Goal: Navigation & Orientation: Find specific page/section

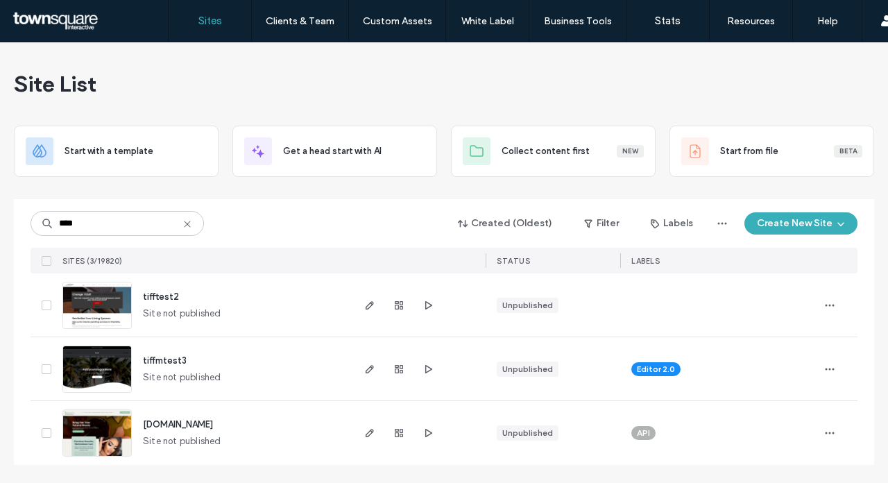
type input "****"
click at [164, 361] on span "tiffmtest3" at bounding box center [165, 360] width 44 height 10
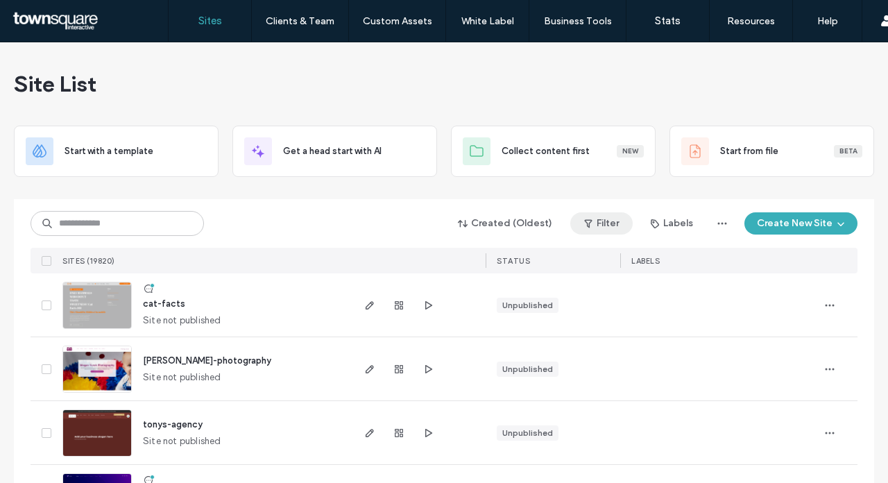
click at [621, 221] on button "Filter" at bounding box center [601, 223] width 62 height 22
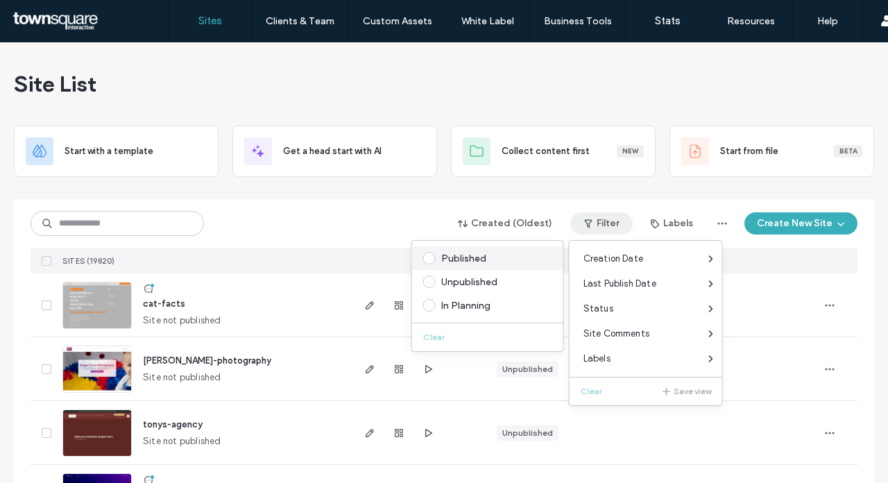
click at [467, 251] on div "Published" at bounding box center [487, 258] width 151 height 24
click at [430, 256] on span at bounding box center [429, 258] width 12 height 12
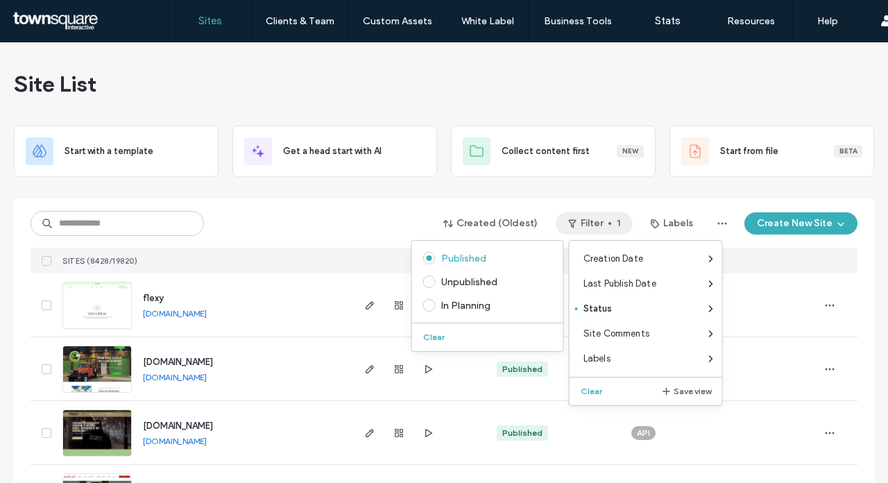
click at [376, 227] on div "Created (Oldest) Filter 1 Labels Create New Site" at bounding box center [444, 223] width 827 height 26
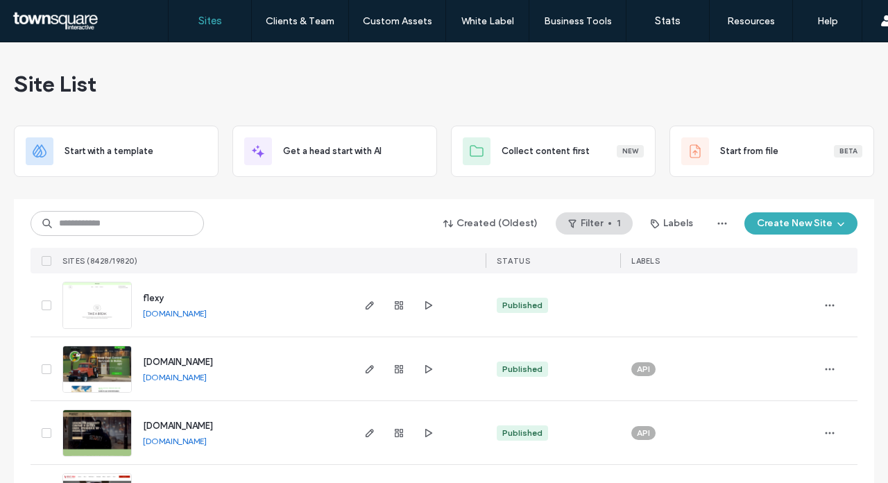
click at [153, 295] on span "flexy" at bounding box center [153, 298] width 21 height 10
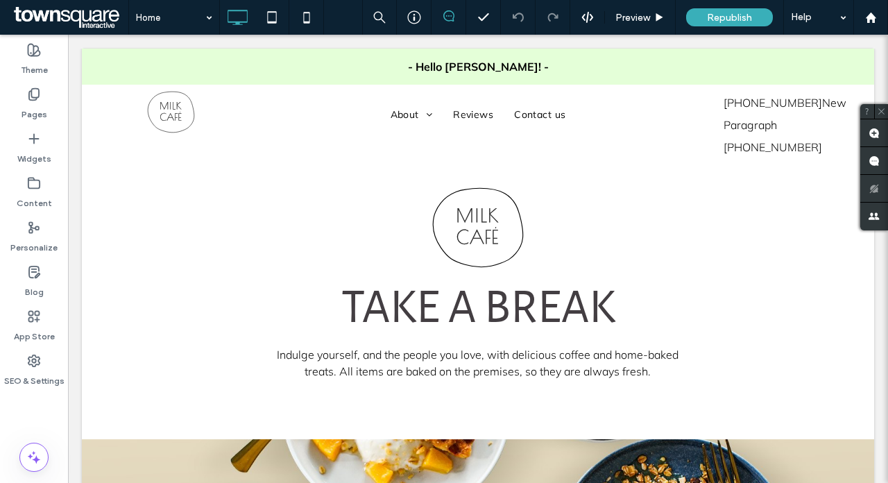
click at [453, 20] on span at bounding box center [448, 15] width 34 height 11
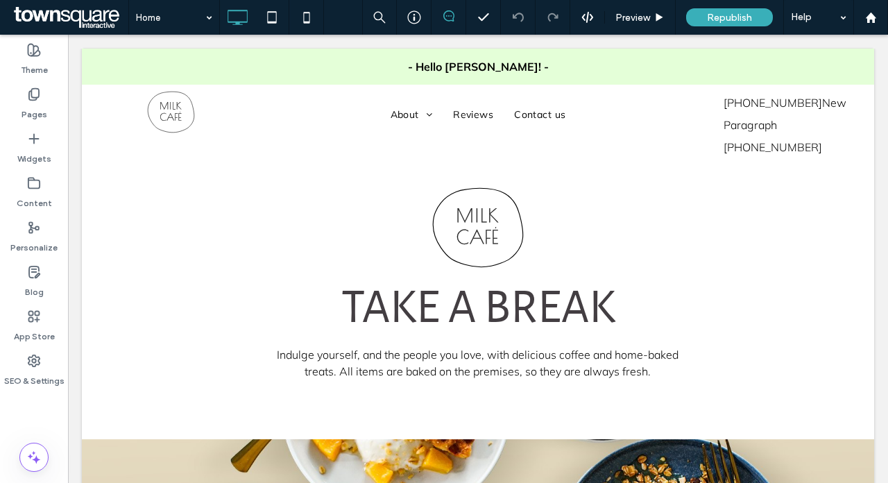
click at [456, 19] on span at bounding box center [448, 15] width 34 height 11
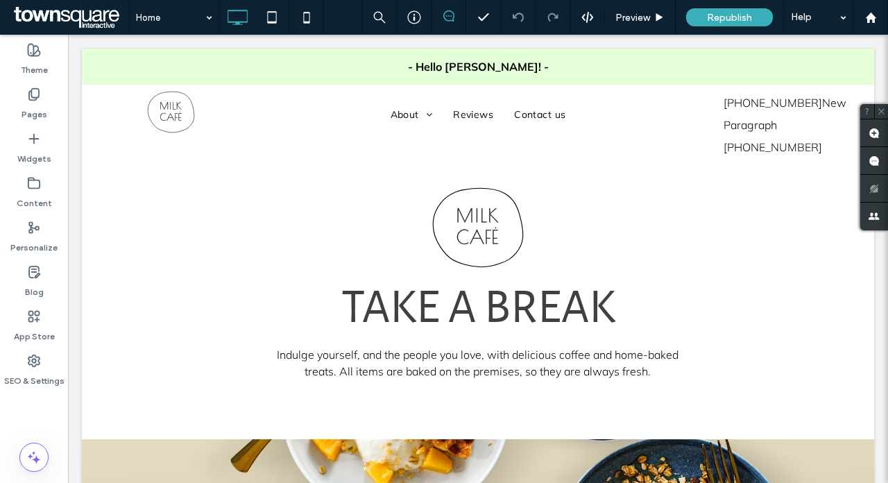
click at [447, 18] on icon at bounding box center [448, 15] width 11 height 11
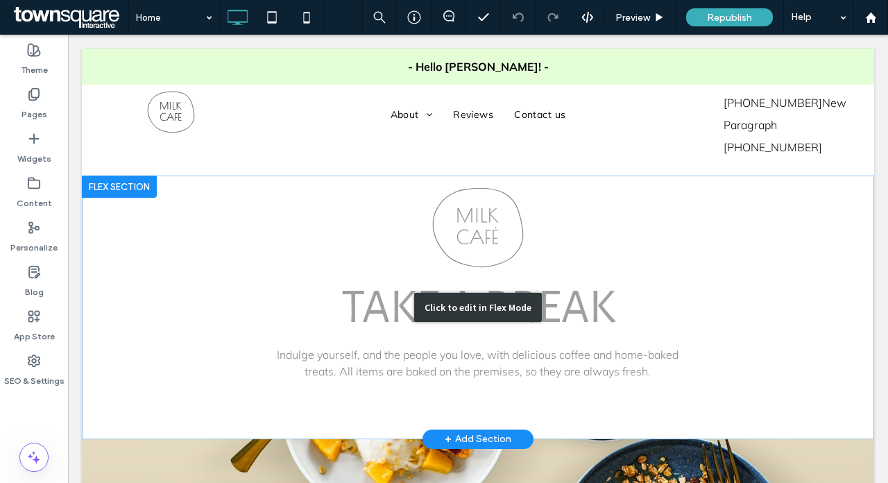
click at [524, 231] on div "Click to edit in Flex Mode" at bounding box center [478, 306] width 792 height 263
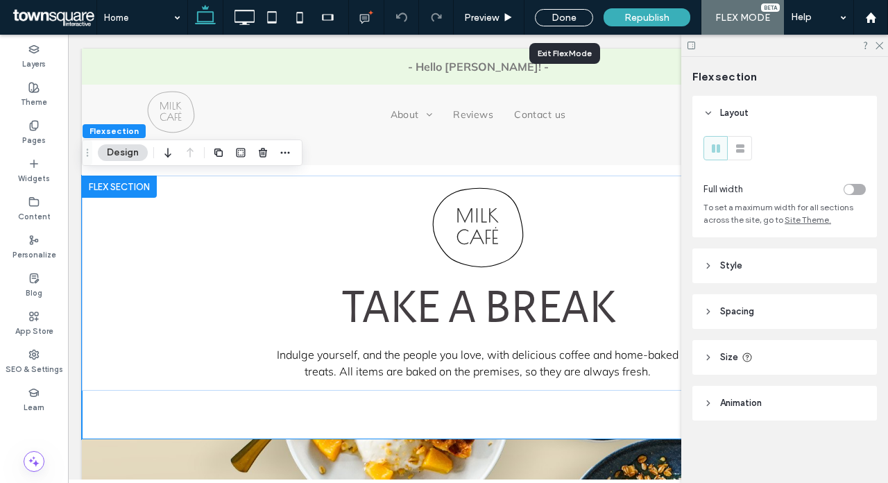
click at [574, 26] on div "Done" at bounding box center [563, 17] width 79 height 35
click at [571, 21] on div "Done" at bounding box center [564, 17] width 58 height 17
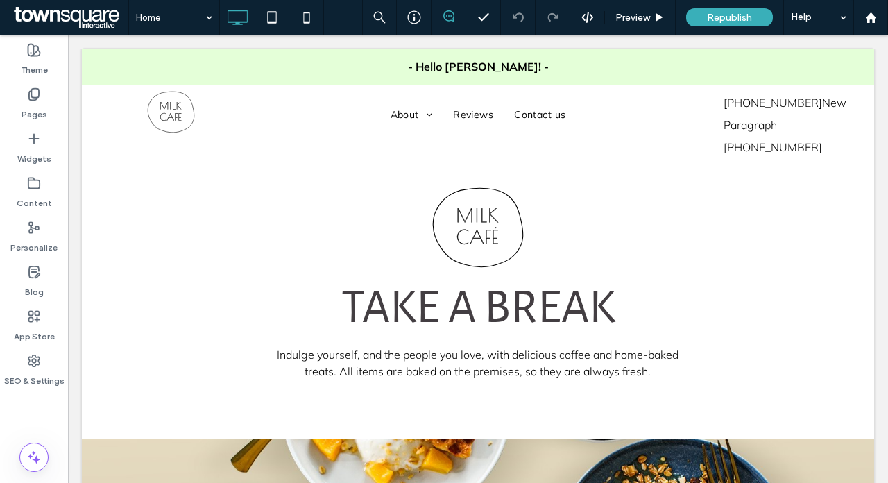
click at [458, 17] on span at bounding box center [448, 15] width 34 height 11
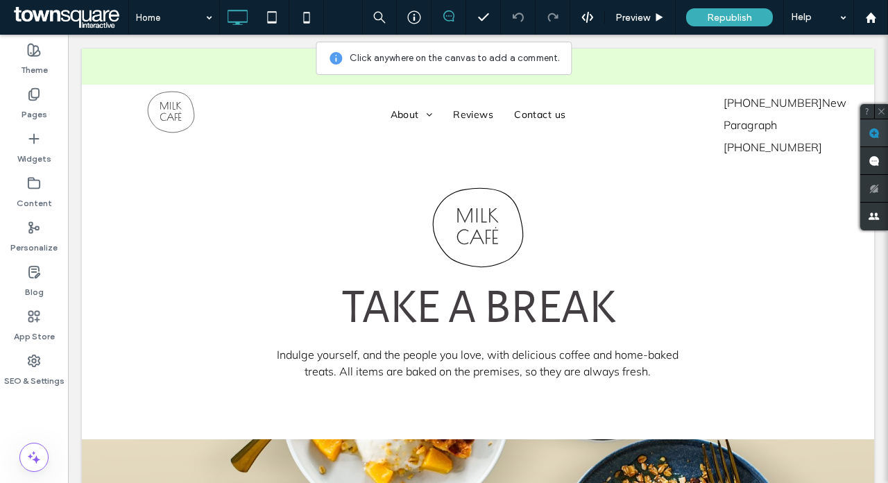
click at [868, 137] on use at bounding box center [873, 133] width 11 height 11
